Goal: Register for event/course

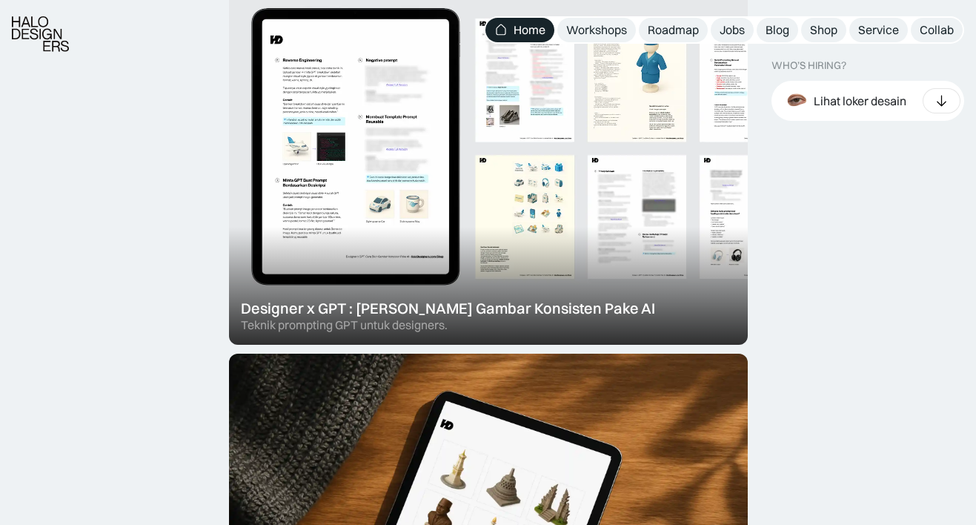
scroll to position [564, 0]
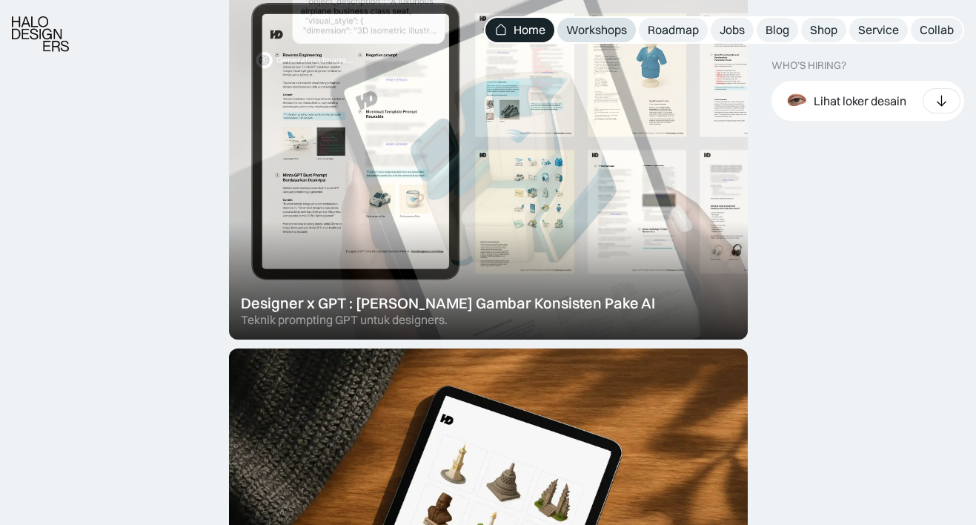
click at [577, 27] on div "Workshops" at bounding box center [596, 30] width 61 height 16
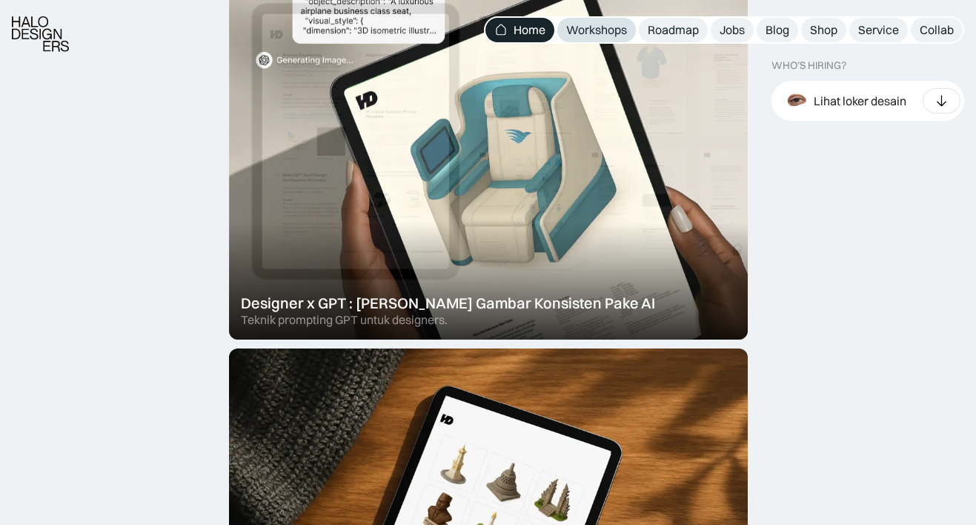
click at [586, 30] on div "Workshops" at bounding box center [596, 30] width 61 height 16
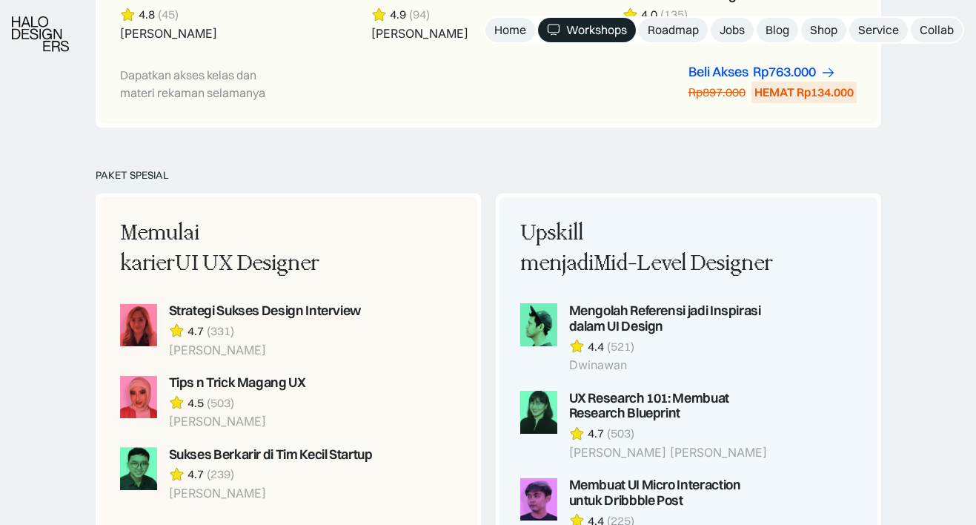
scroll to position [1178, 0]
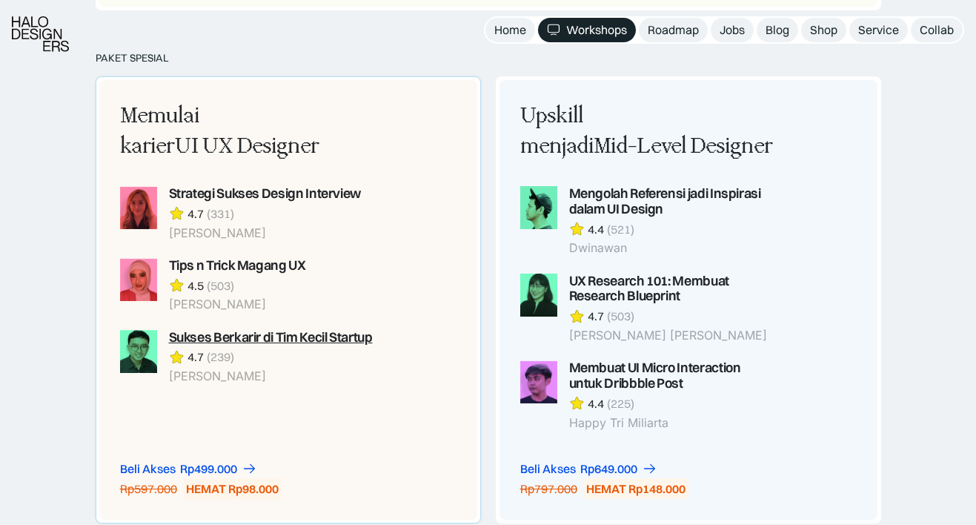
click at [373, 332] on div "Sukses Berkarir di Tim Kecil Startup" at bounding box center [271, 338] width 204 height 16
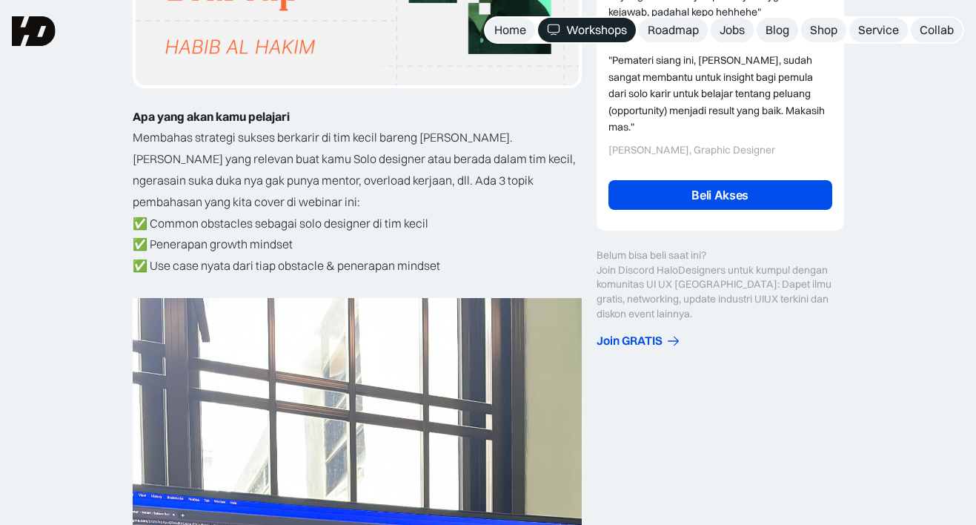
scroll to position [190, 0]
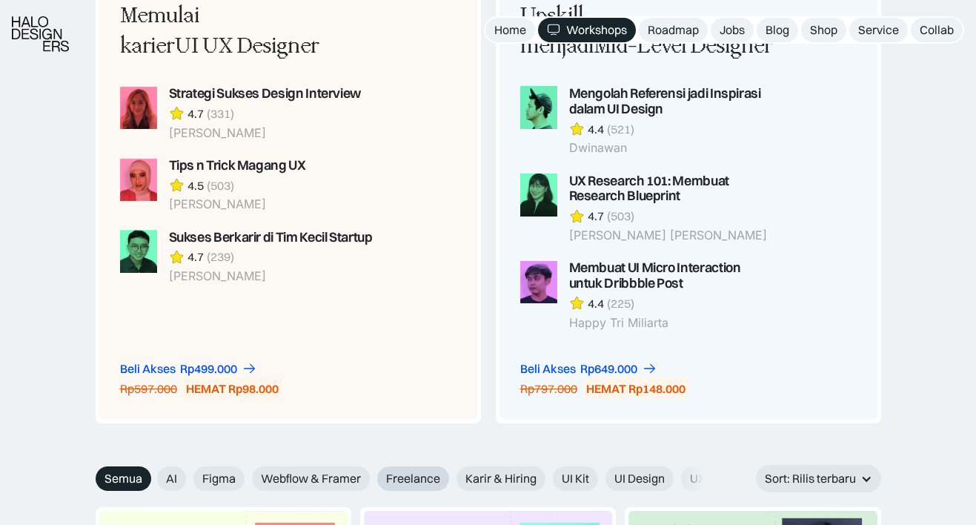
click at [413, 472] on span "Freelance" at bounding box center [413, 479] width 54 height 16
click at [372, 472] on input "Freelance" at bounding box center [367, 473] width 10 height 10
radio input "true"
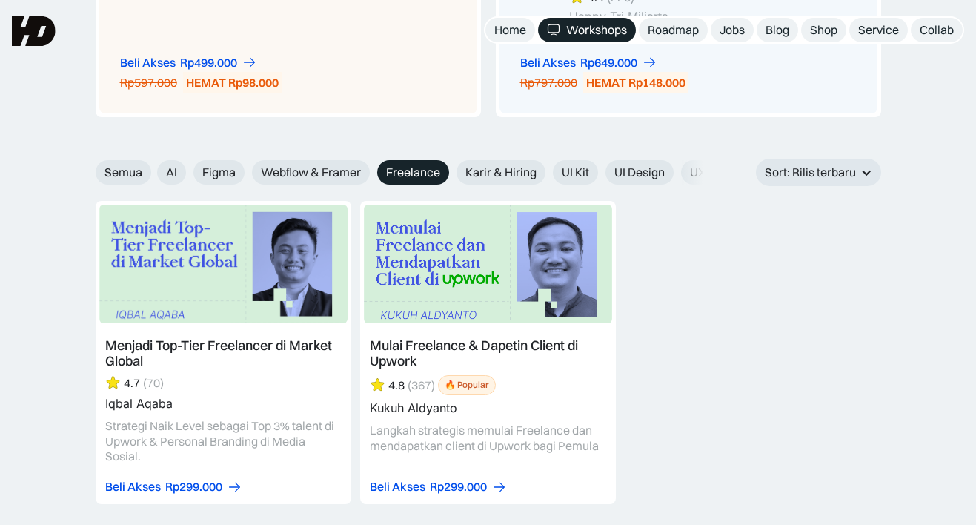
scroll to position [1570, 0]
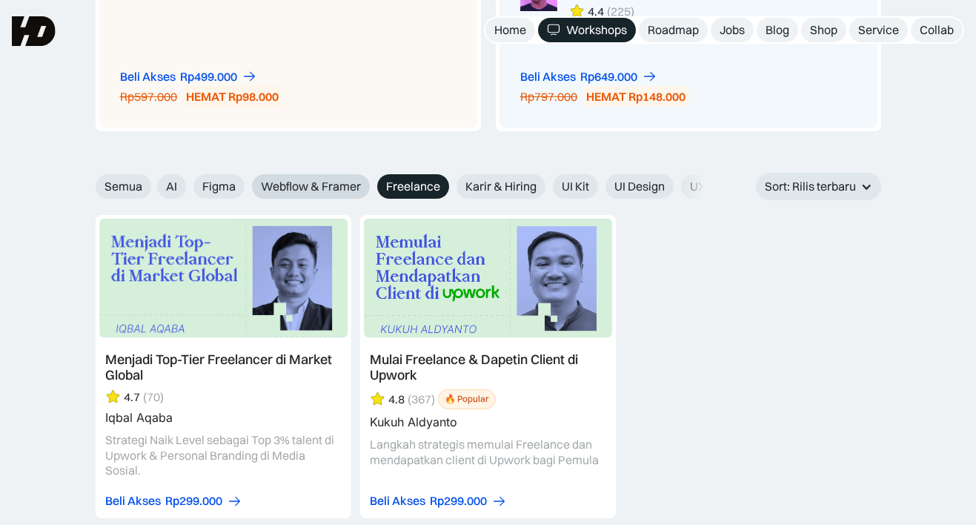
click at [320, 195] on label "Webflow & Framer" at bounding box center [311, 186] width 118 height 24
click at [247, 186] on input "Webflow & Framer" at bounding box center [242, 181] width 10 height 10
radio input "true"
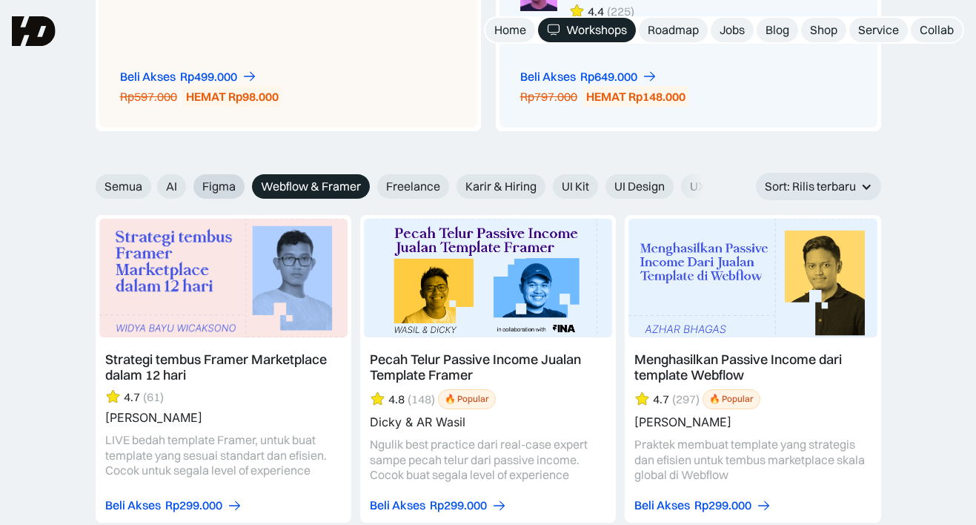
click at [233, 186] on span "Figma" at bounding box center [218, 187] width 33 height 16
click at [188, 186] on input "Figma" at bounding box center [184, 181] width 10 height 10
radio input "true"
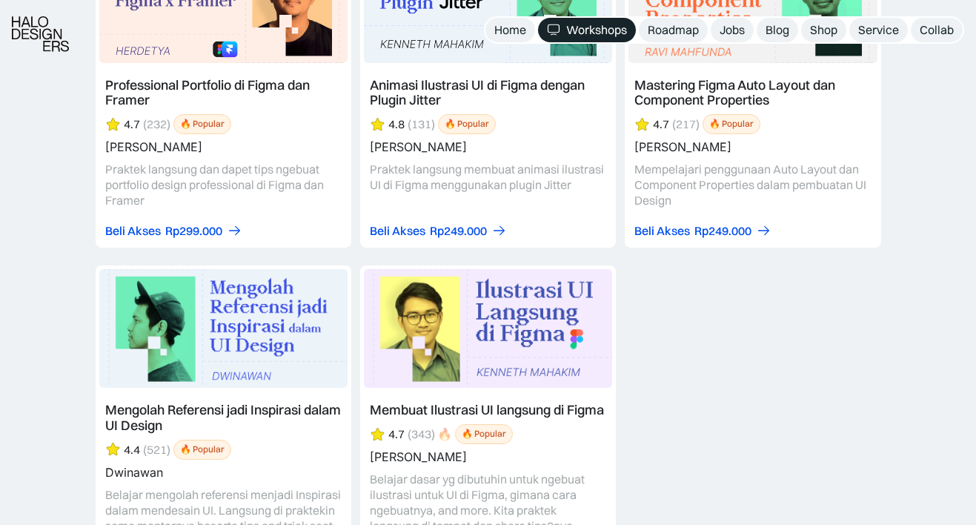
scroll to position [2499, 0]
